Goal: Task Accomplishment & Management: Complete application form

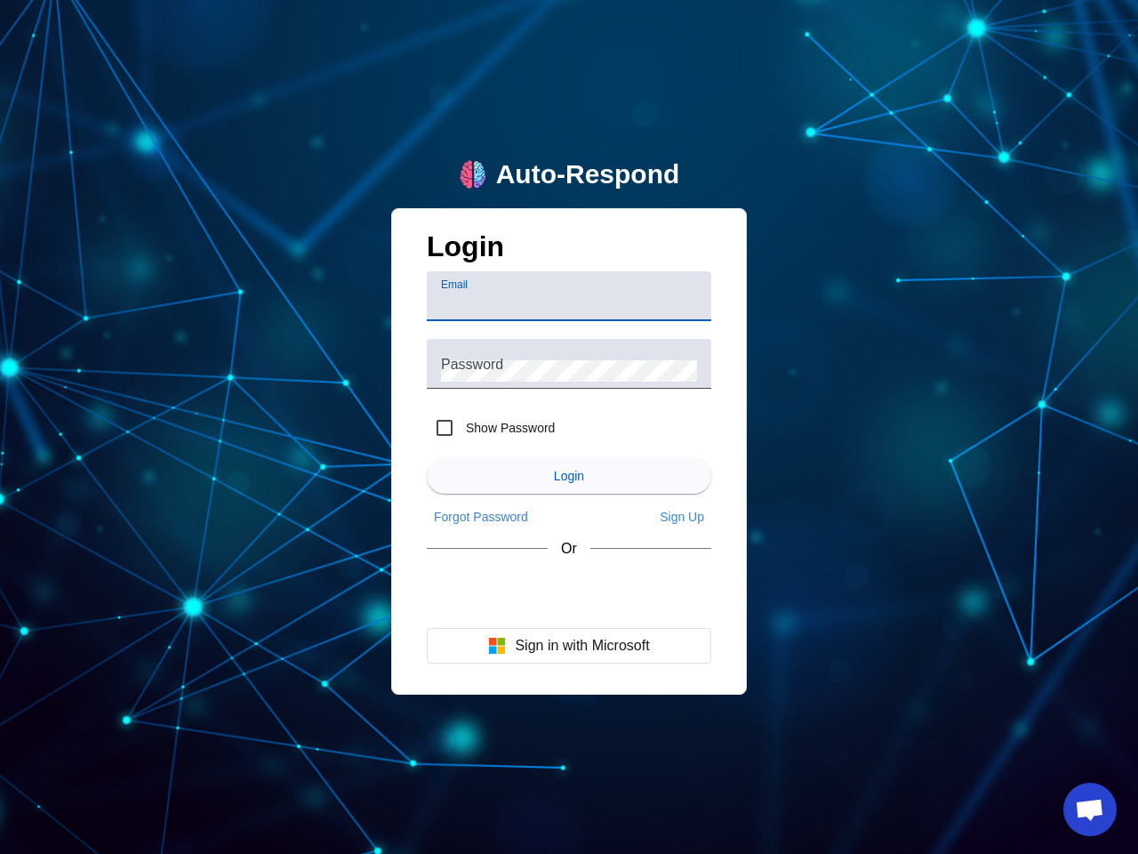
click at [569, 296] on input "Email" at bounding box center [569, 303] width 256 height 21
click at [491, 428] on label "Show Password" at bounding box center [508, 428] width 92 height 18
click at [462, 428] on input "Show Password" at bounding box center [445, 428] width 36 height 36
click at [445, 428] on input "Show Password" at bounding box center [445, 428] width 36 height 36
checkbox input "false"
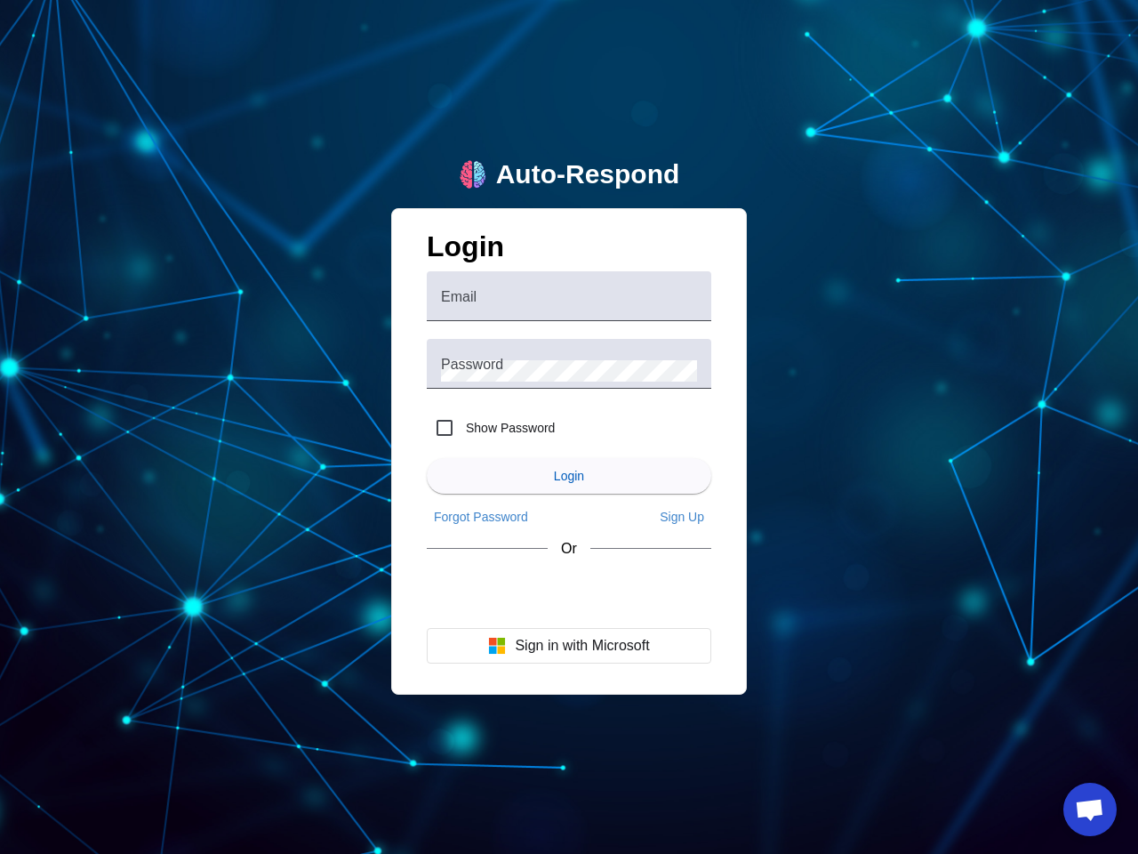
click at [569, 476] on span "Login" at bounding box center [569, 476] width 30 height 14
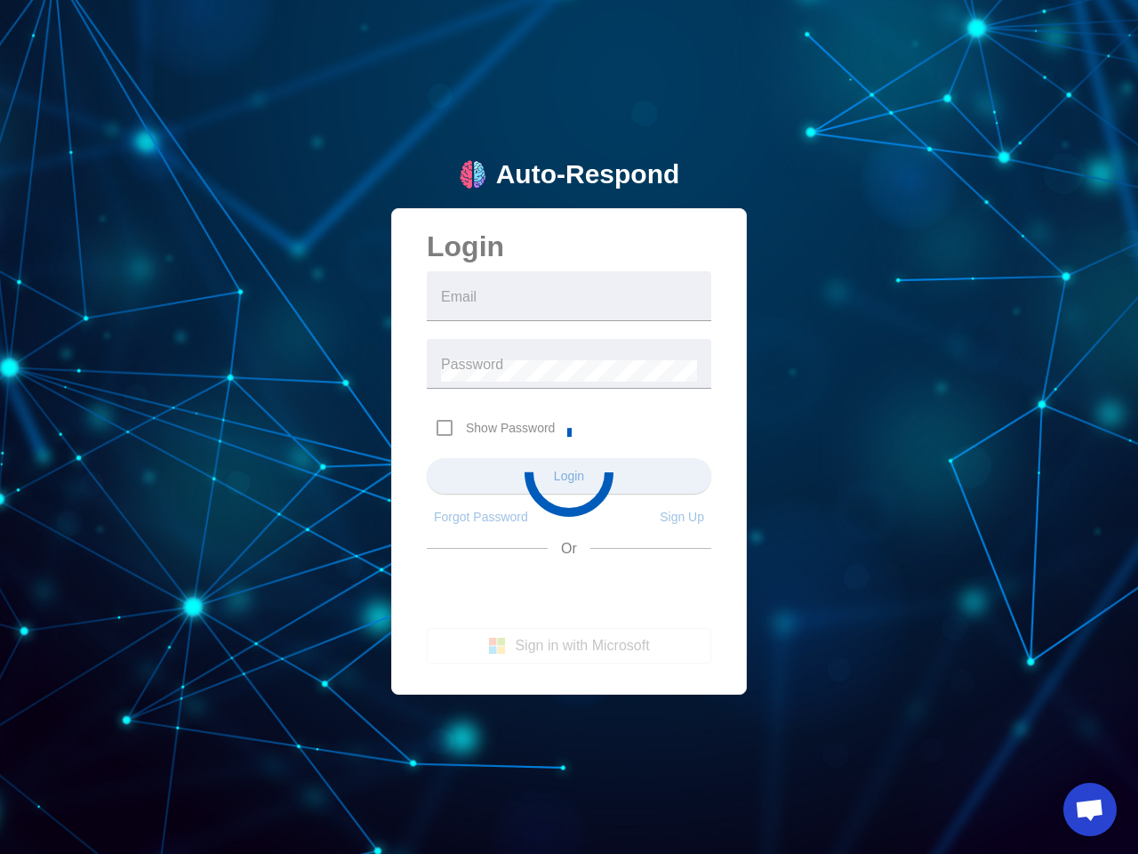
click at [481, 517] on app-main-login "Auto-Respond Login Email Password Show Password Login Forgot Password Sign Up O…" at bounding box center [569, 427] width 1138 height 854
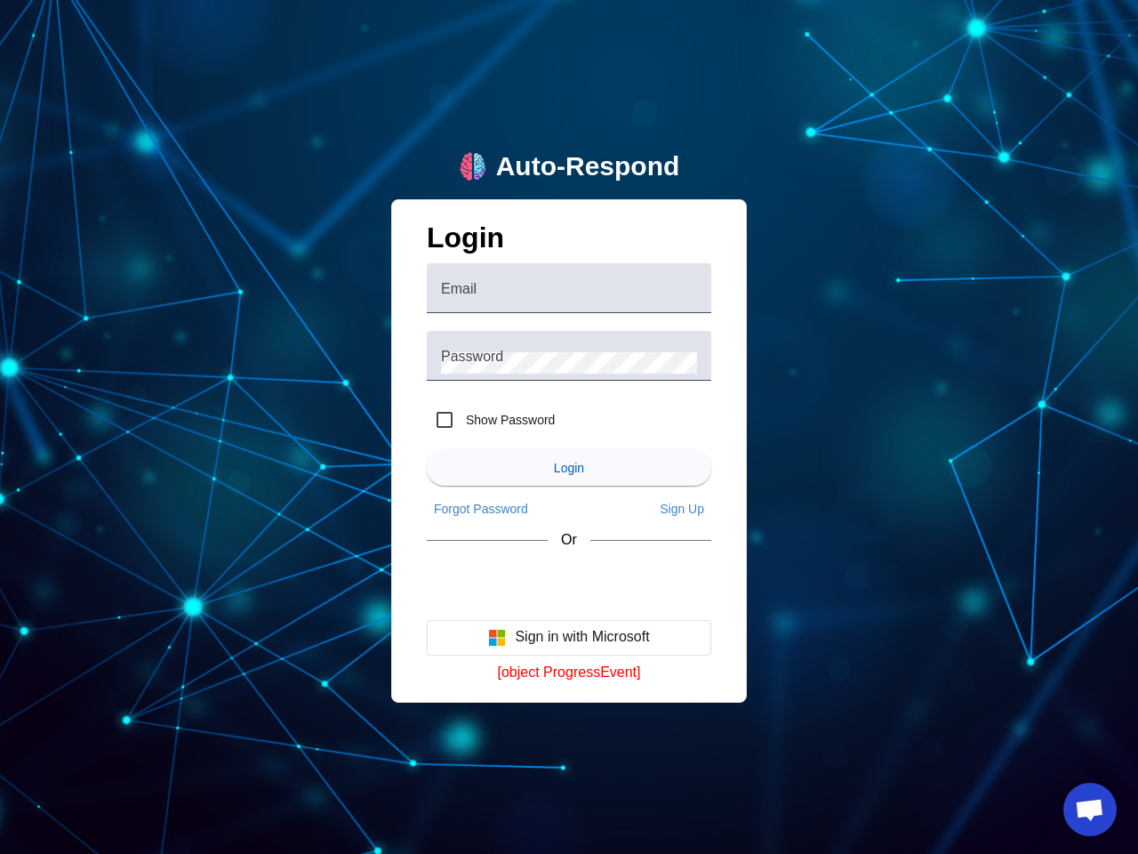
click at [682, 517] on app-link "Sign Up" at bounding box center [682, 508] width 59 height 28
